Goal: Check status: Check status

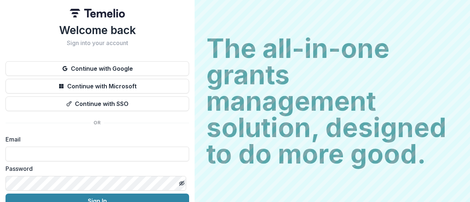
click at [93, 162] on form "Email Password Sign In" at bounding box center [98, 171] width 184 height 73
click at [100, 155] on input at bounding box center [98, 154] width 184 height 15
type input "**********"
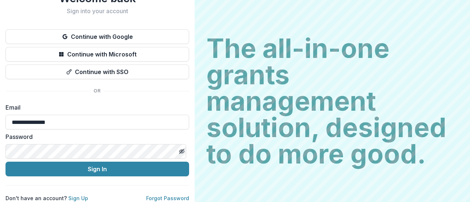
scroll to position [37, 0]
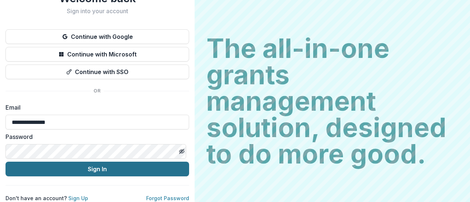
click at [94, 166] on button "Sign In" at bounding box center [98, 169] width 184 height 15
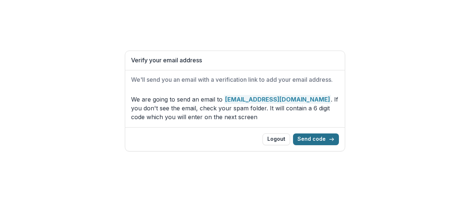
click at [312, 142] on button "Send code" at bounding box center [316, 140] width 46 height 12
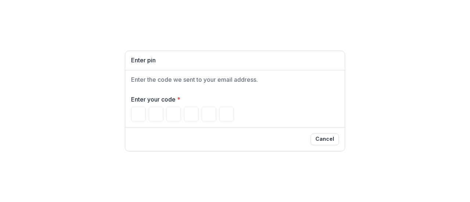
type input "*"
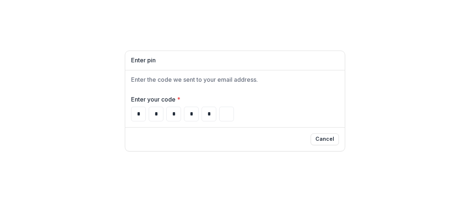
type input "*"
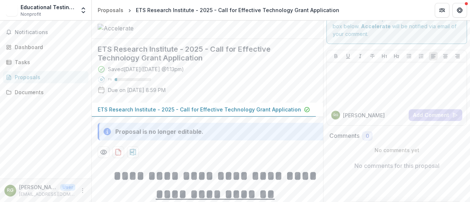
scroll to position [18, 0]
click at [254, 114] on p "ETS Research Institute - 2025 - Call for Effective Technology Grant Application" at bounding box center [199, 110] width 203 height 8
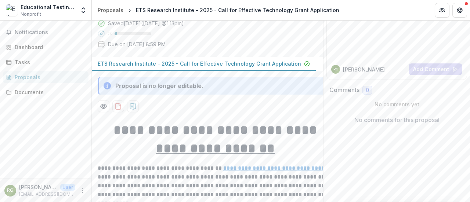
scroll to position [0, 0]
